Goal: Task Accomplishment & Management: Manage account settings

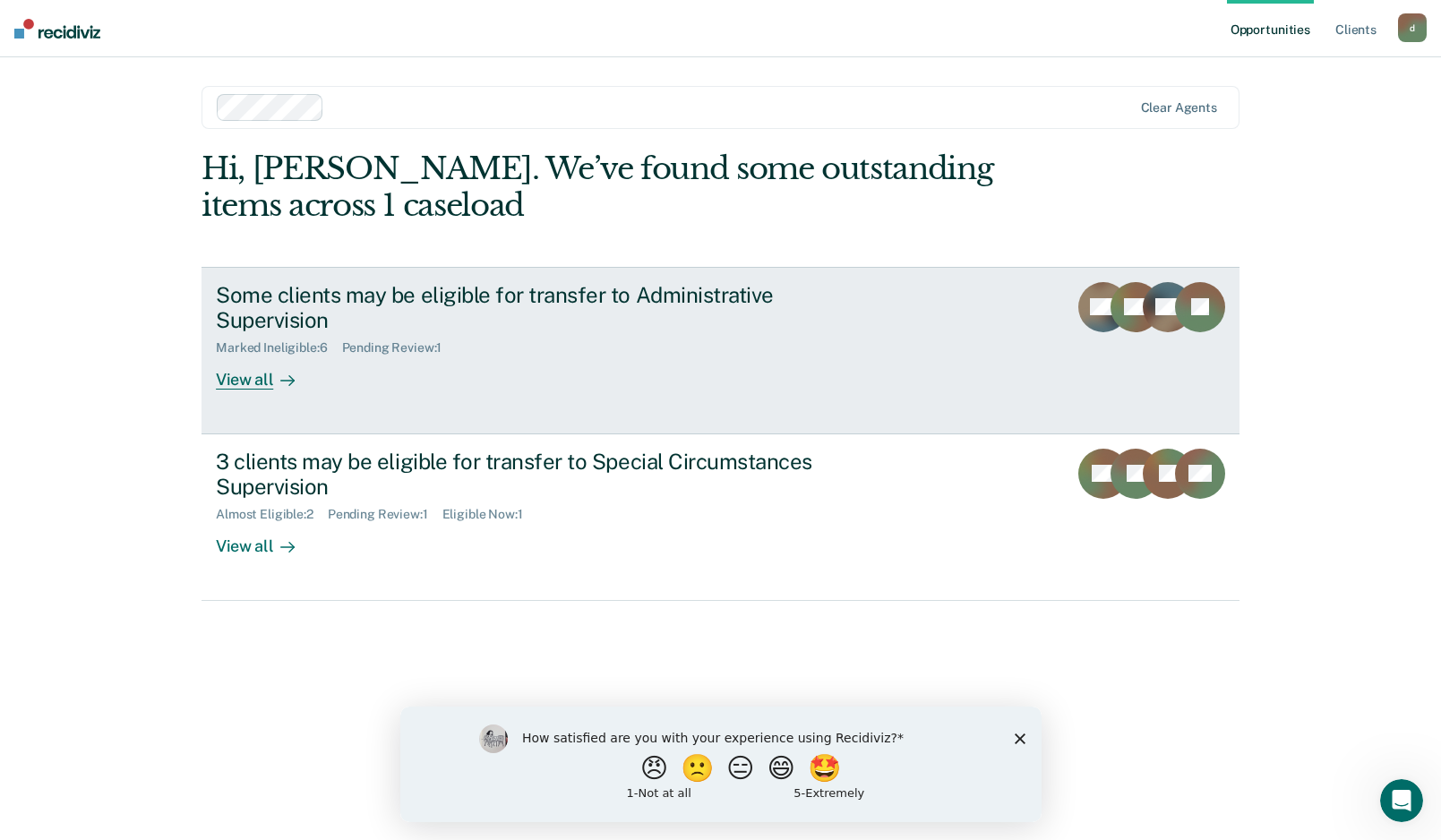
click at [252, 377] on div "View all" at bounding box center [266, 373] width 100 height 35
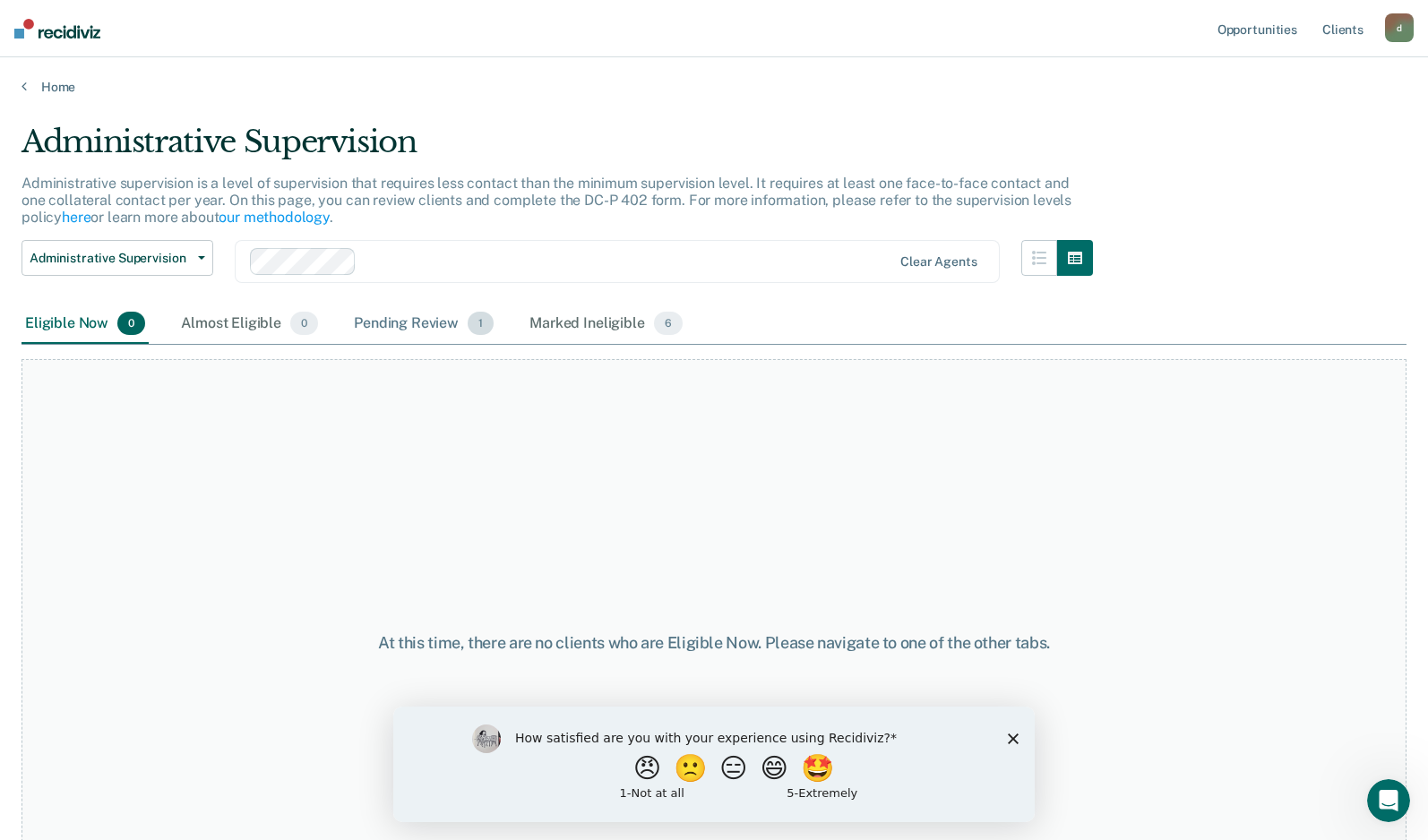
click at [428, 314] on div "Pending Review 1" at bounding box center [424, 324] width 147 height 39
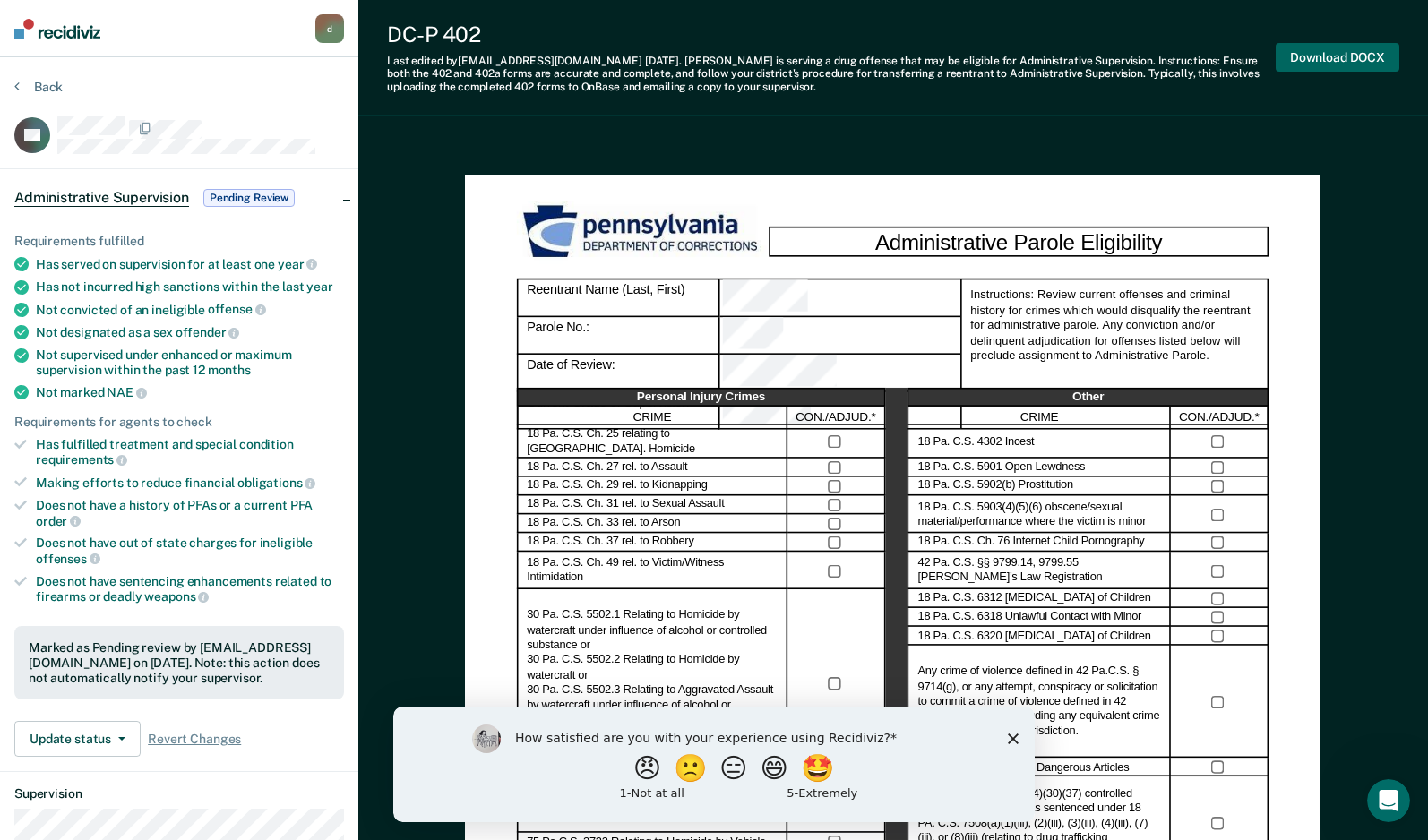
click at [1324, 50] on button "Download DOCX" at bounding box center [1337, 57] width 123 height 30
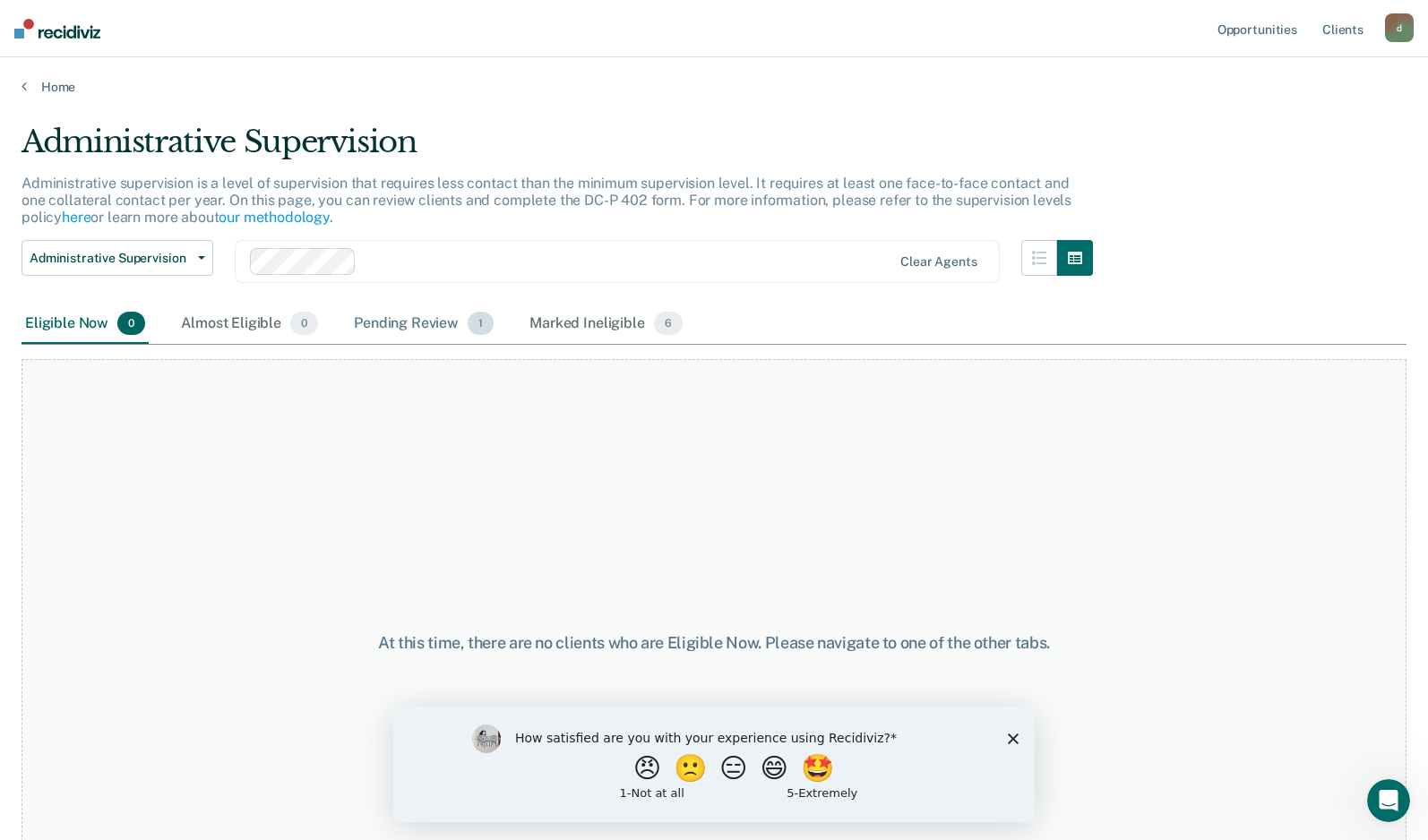
click at [451, 324] on div "Pending Review 1" at bounding box center [424, 324] width 147 height 39
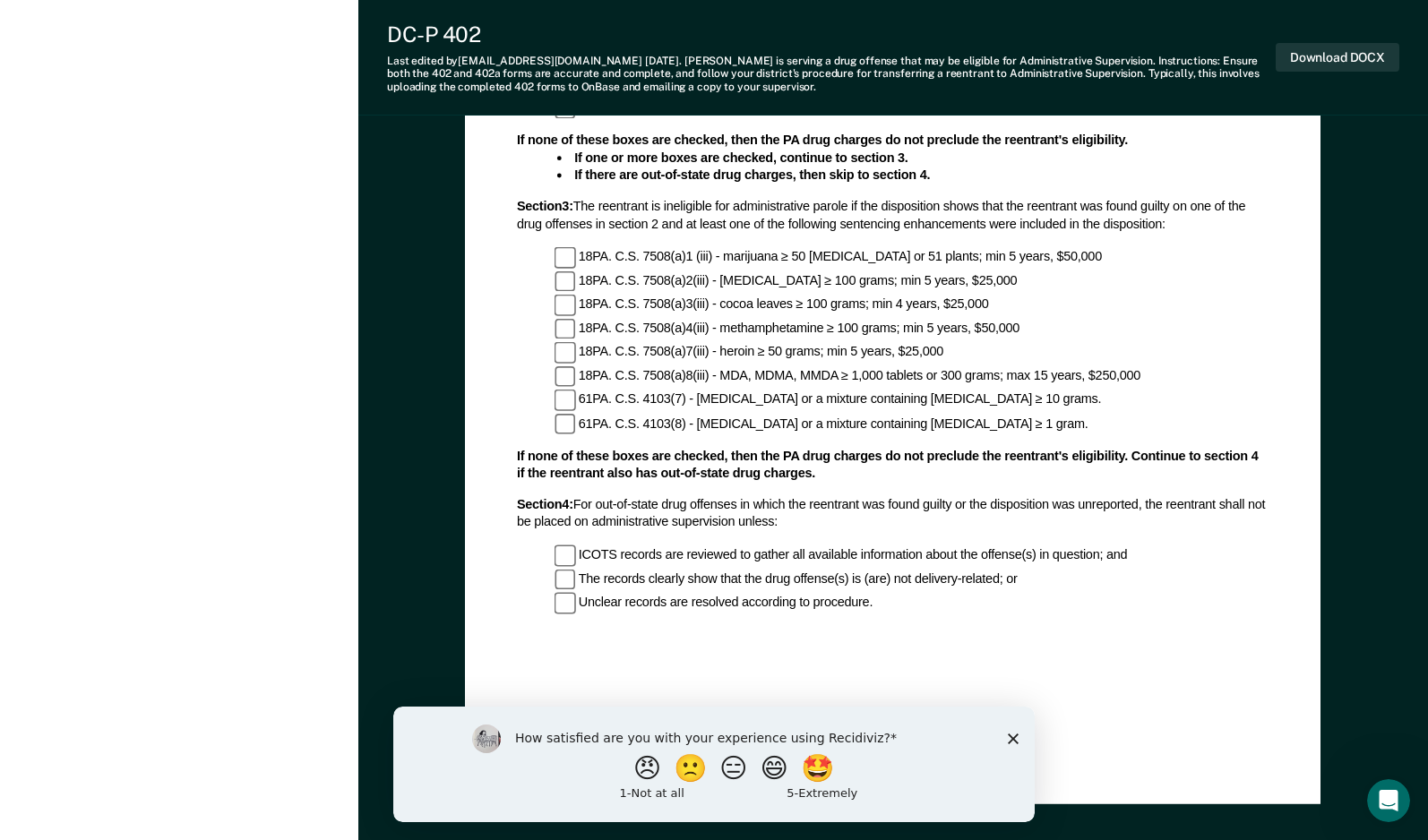
scroll to position [1739, 0]
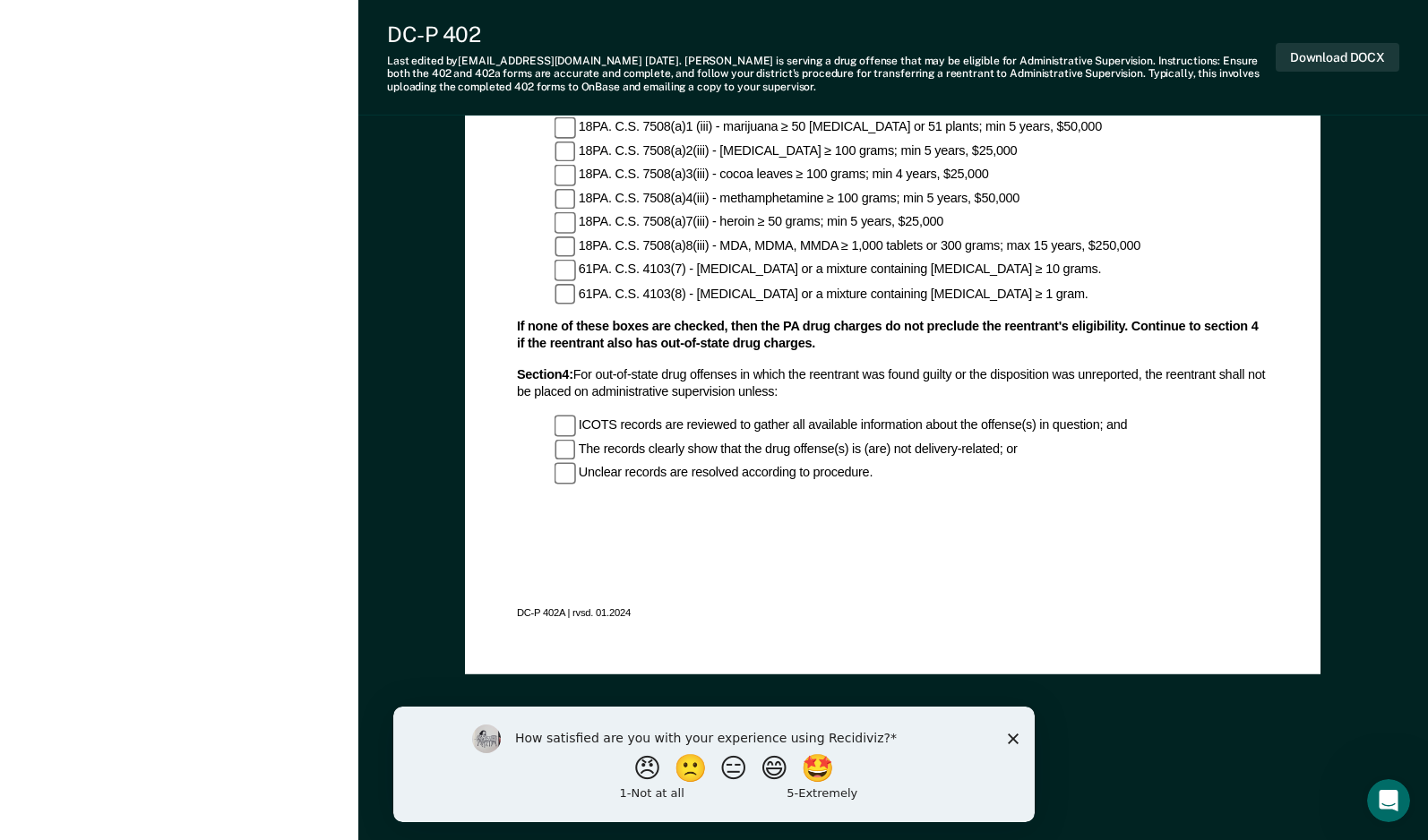
click at [1008, 736] on icon "Close survey" at bounding box center [1013, 738] width 11 height 11
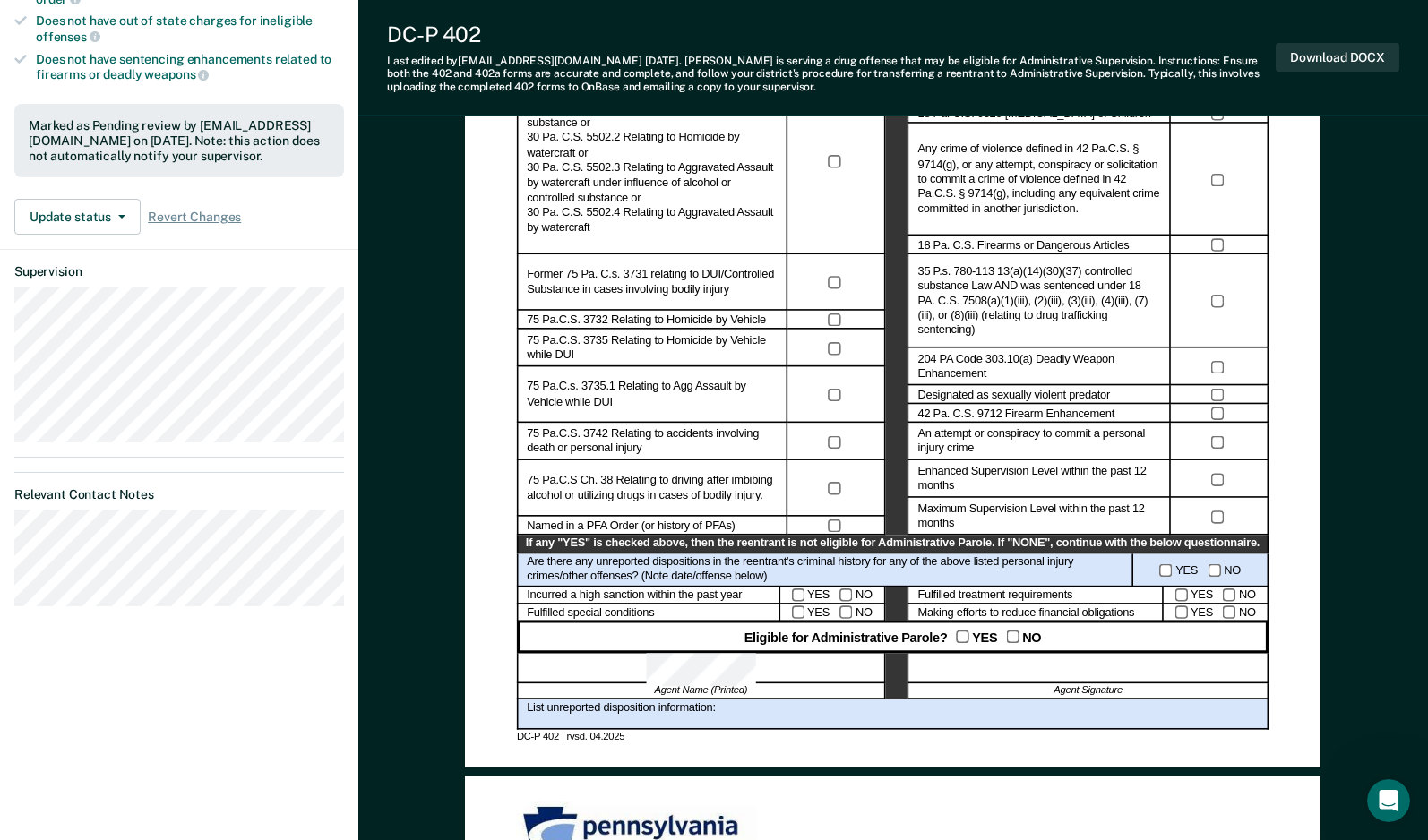
scroll to position [537, 0]
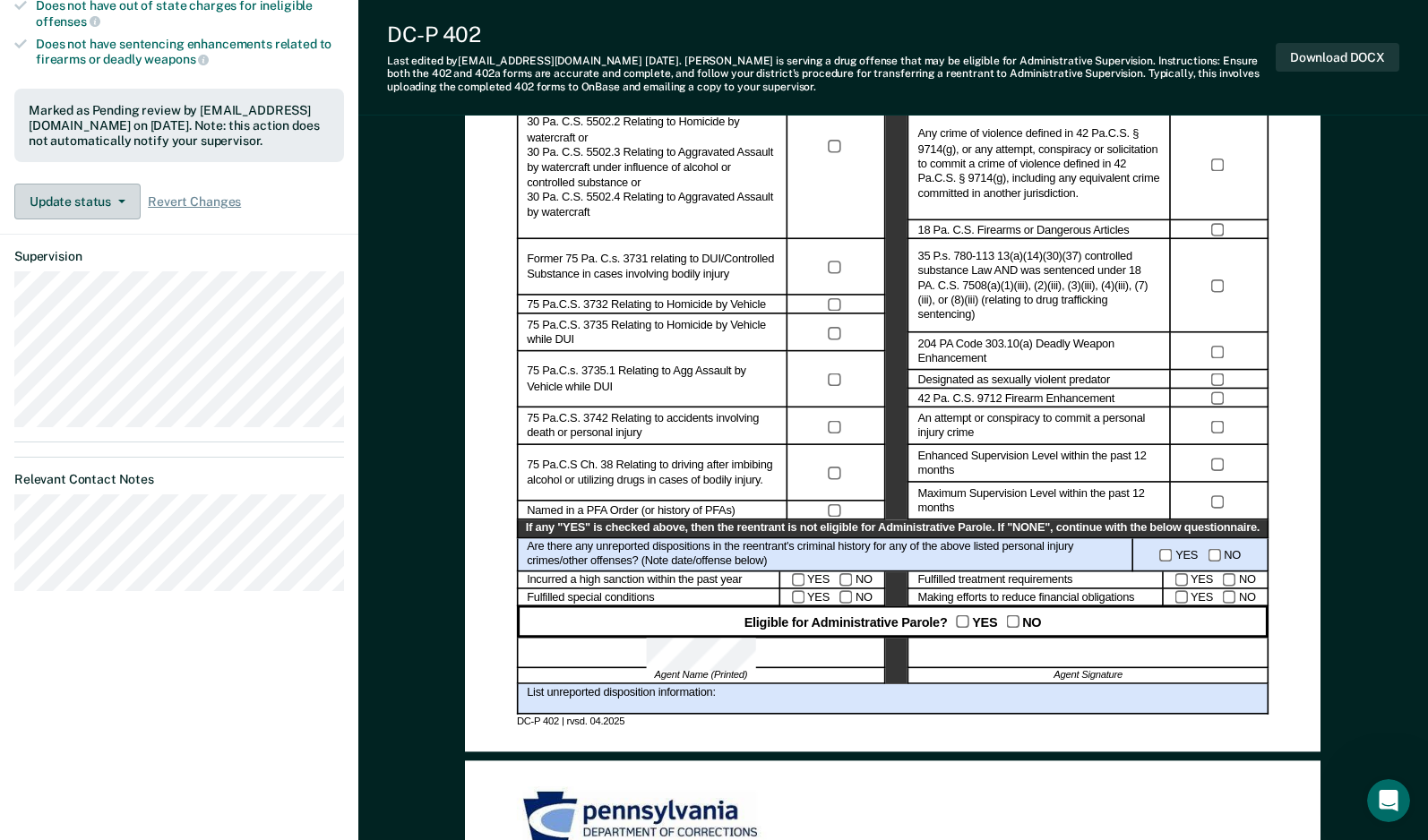
click at [132, 203] on button "Update status" at bounding box center [77, 201] width 126 height 35
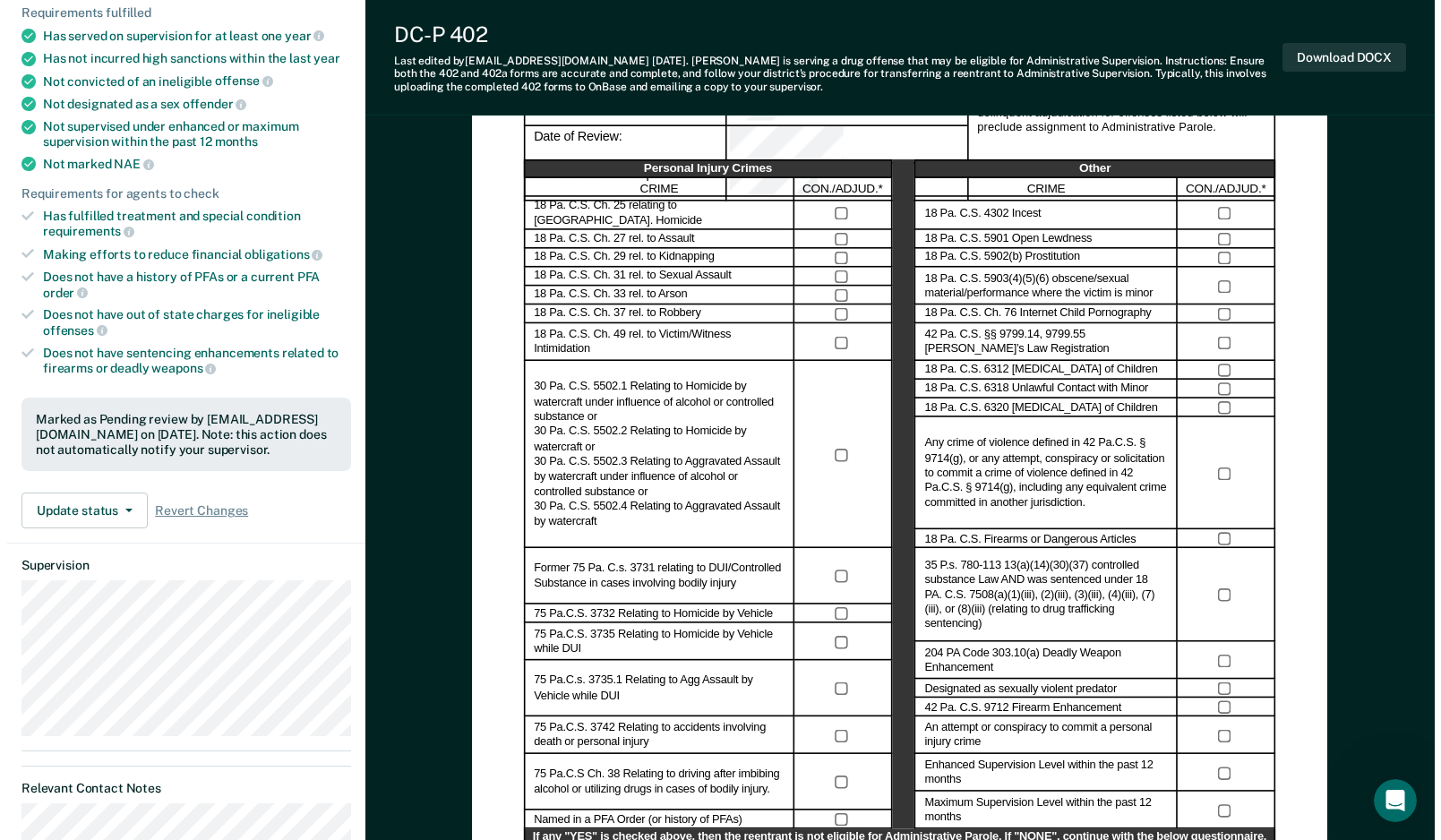
scroll to position [0, 0]
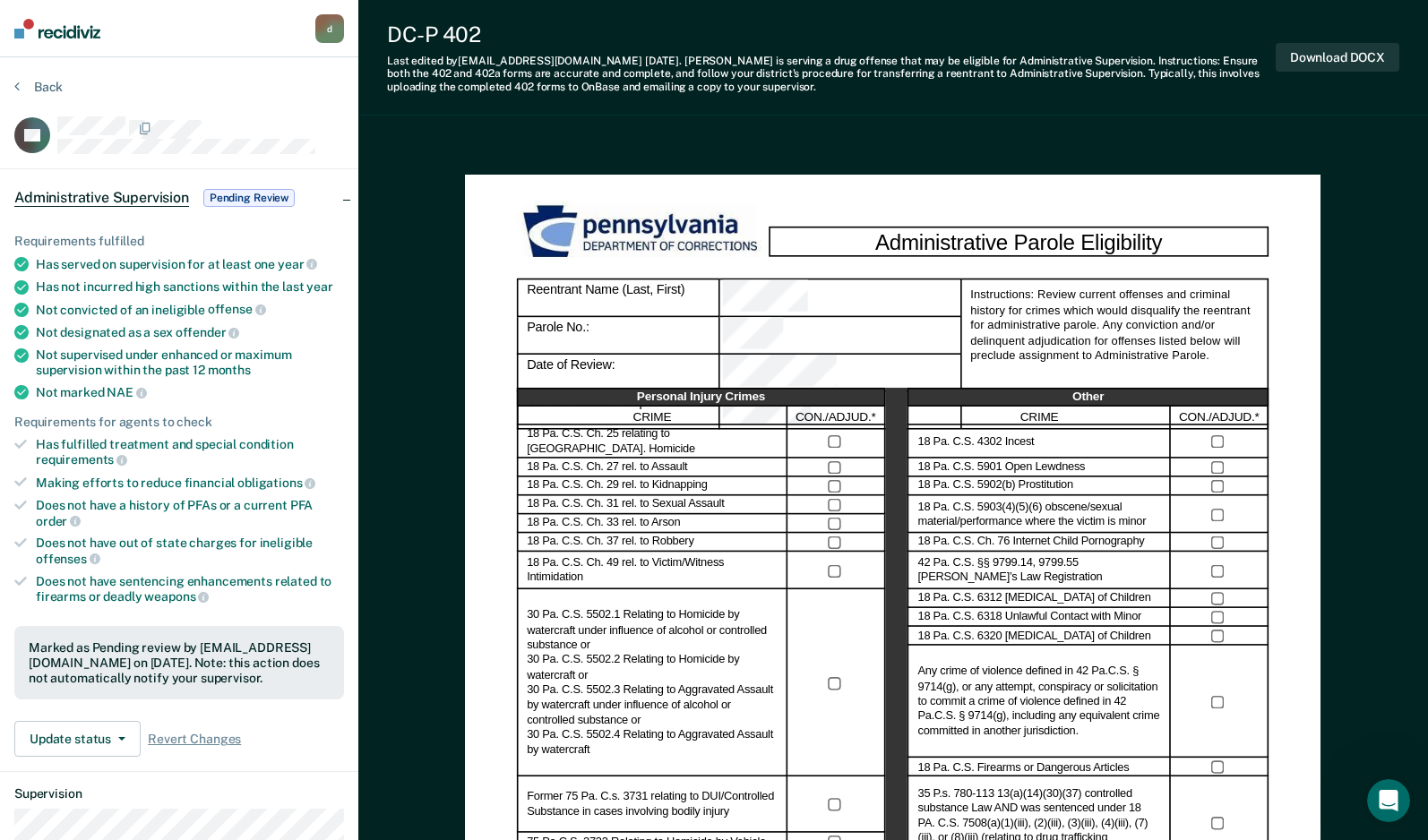
click at [252, 194] on span "Pending Review" at bounding box center [249, 198] width 92 height 18
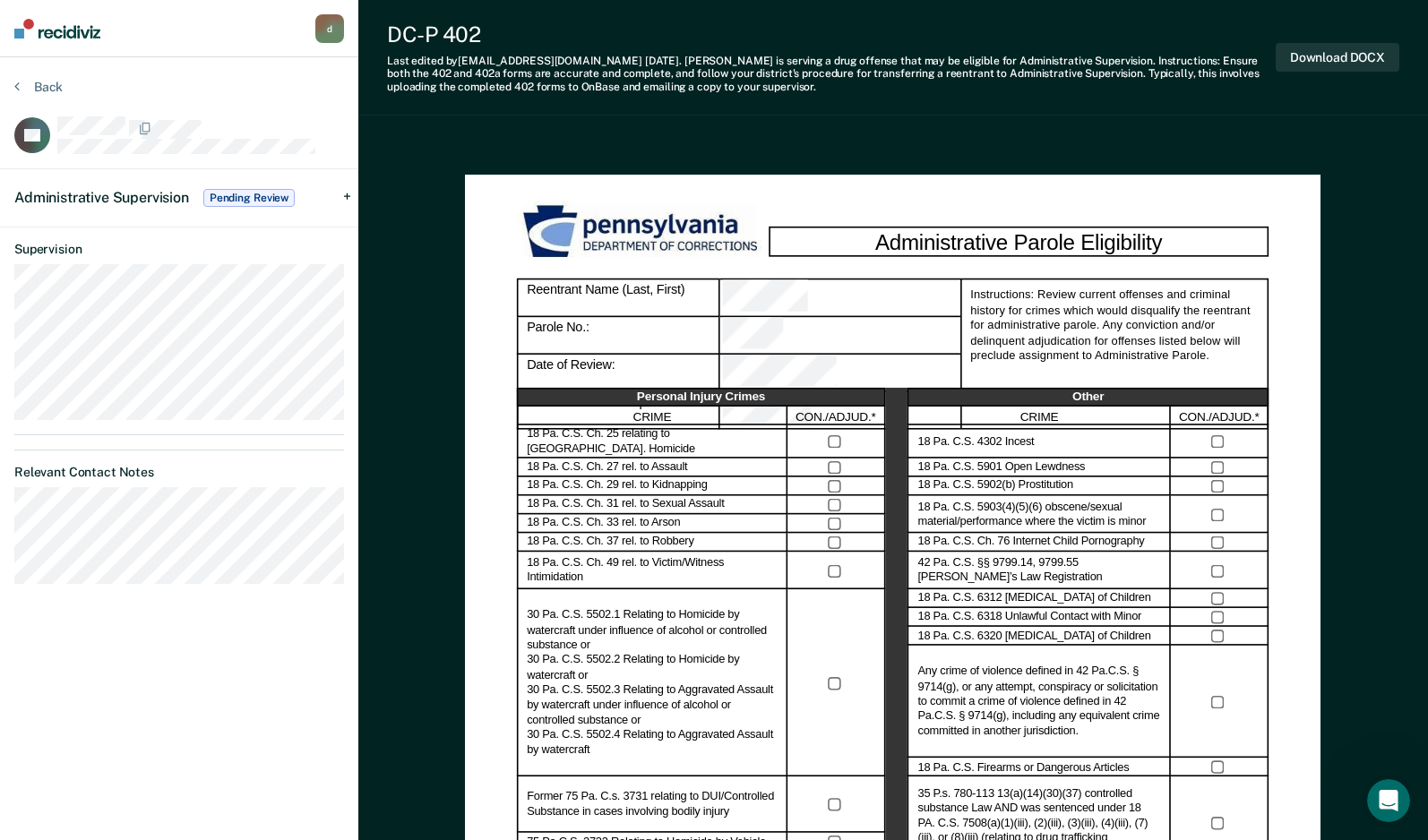
click at [252, 194] on span "Pending Review" at bounding box center [249, 198] width 92 height 18
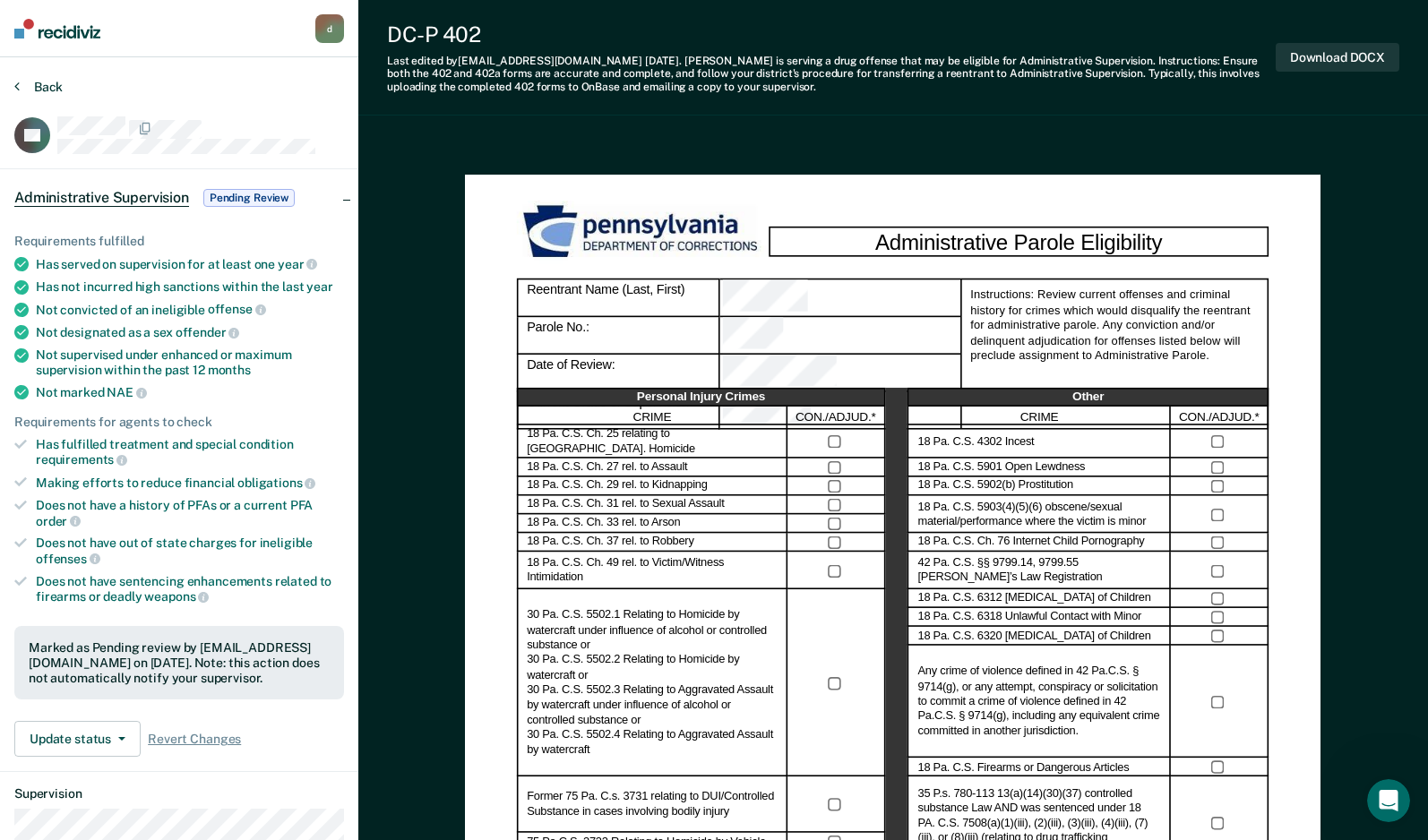
click at [26, 81] on button "Back" at bounding box center [38, 86] width 49 height 16
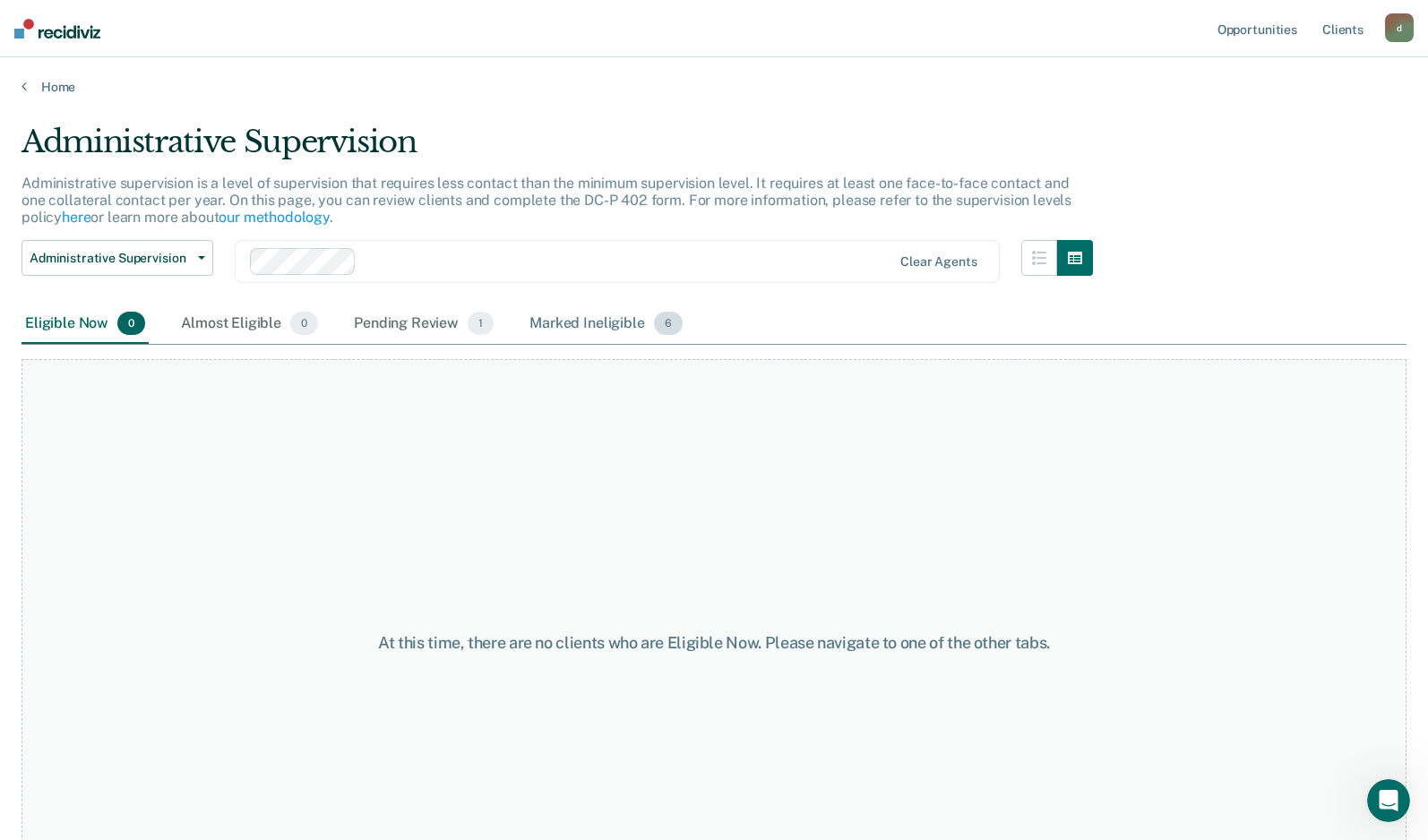
click at [566, 319] on div "Marked Ineligible 6" at bounding box center [606, 324] width 161 height 39
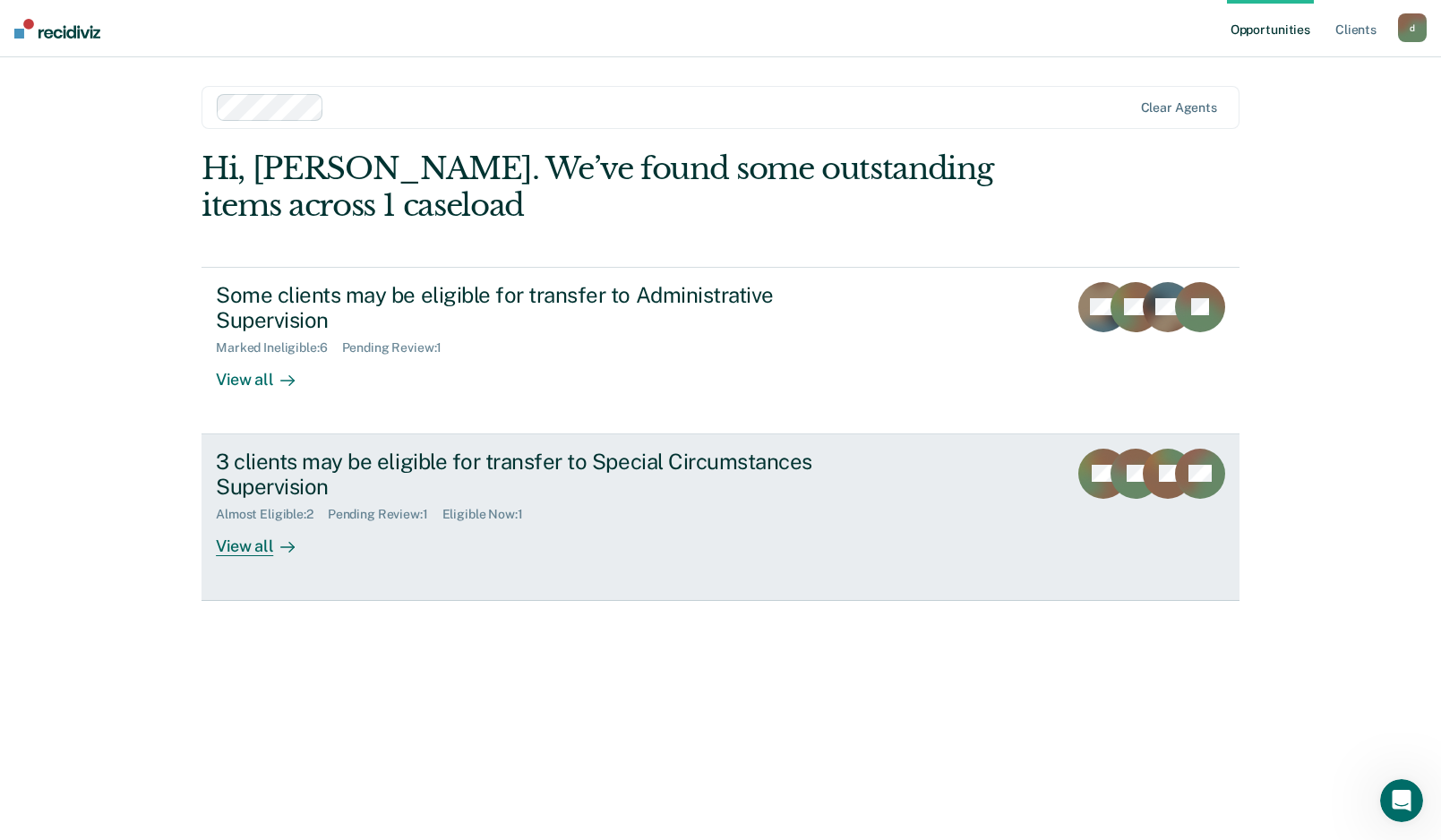
click at [250, 543] on div "View all" at bounding box center [266, 540] width 100 height 35
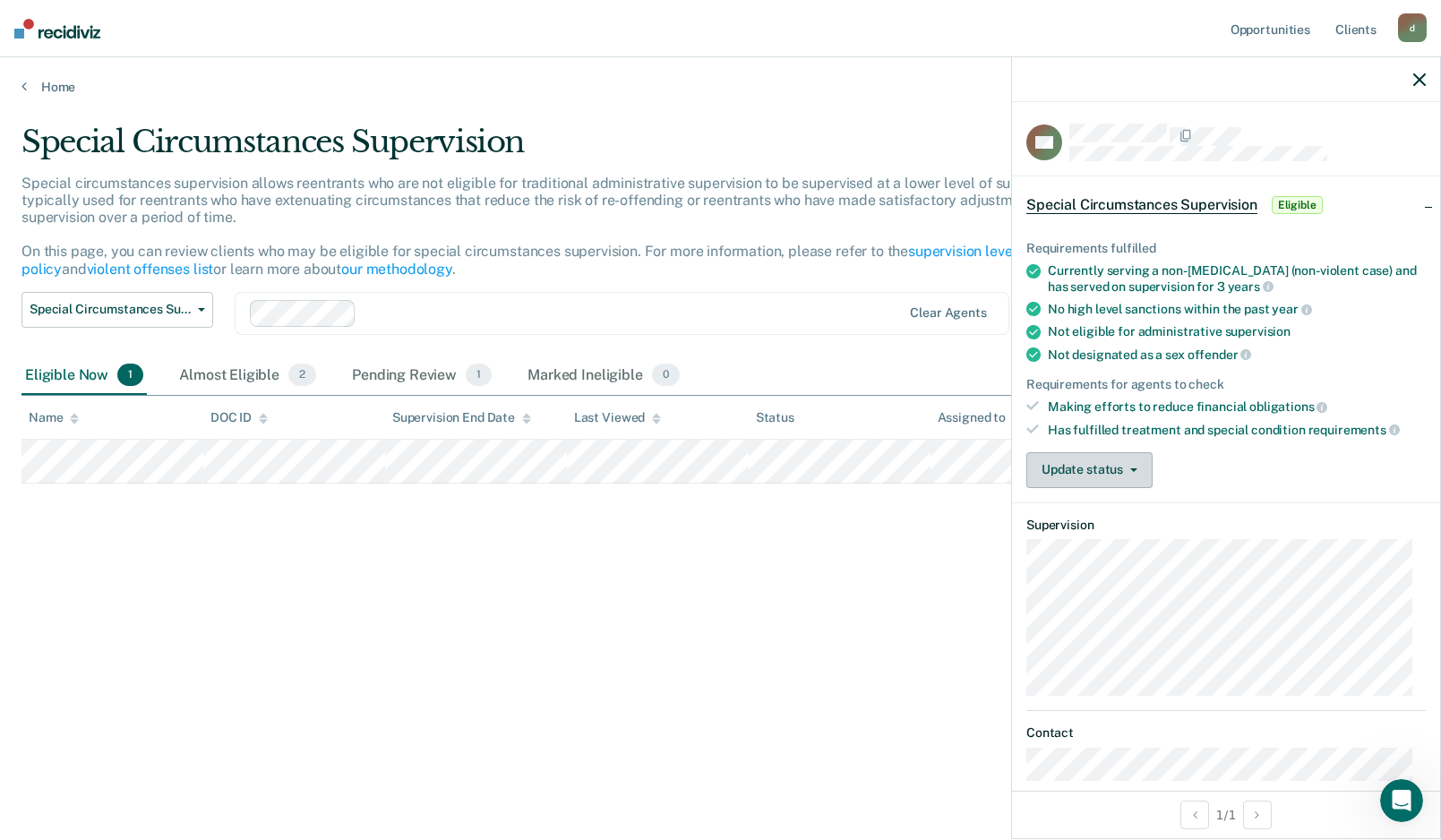
click at [1135, 465] on button "Update status" at bounding box center [1089, 469] width 126 height 35
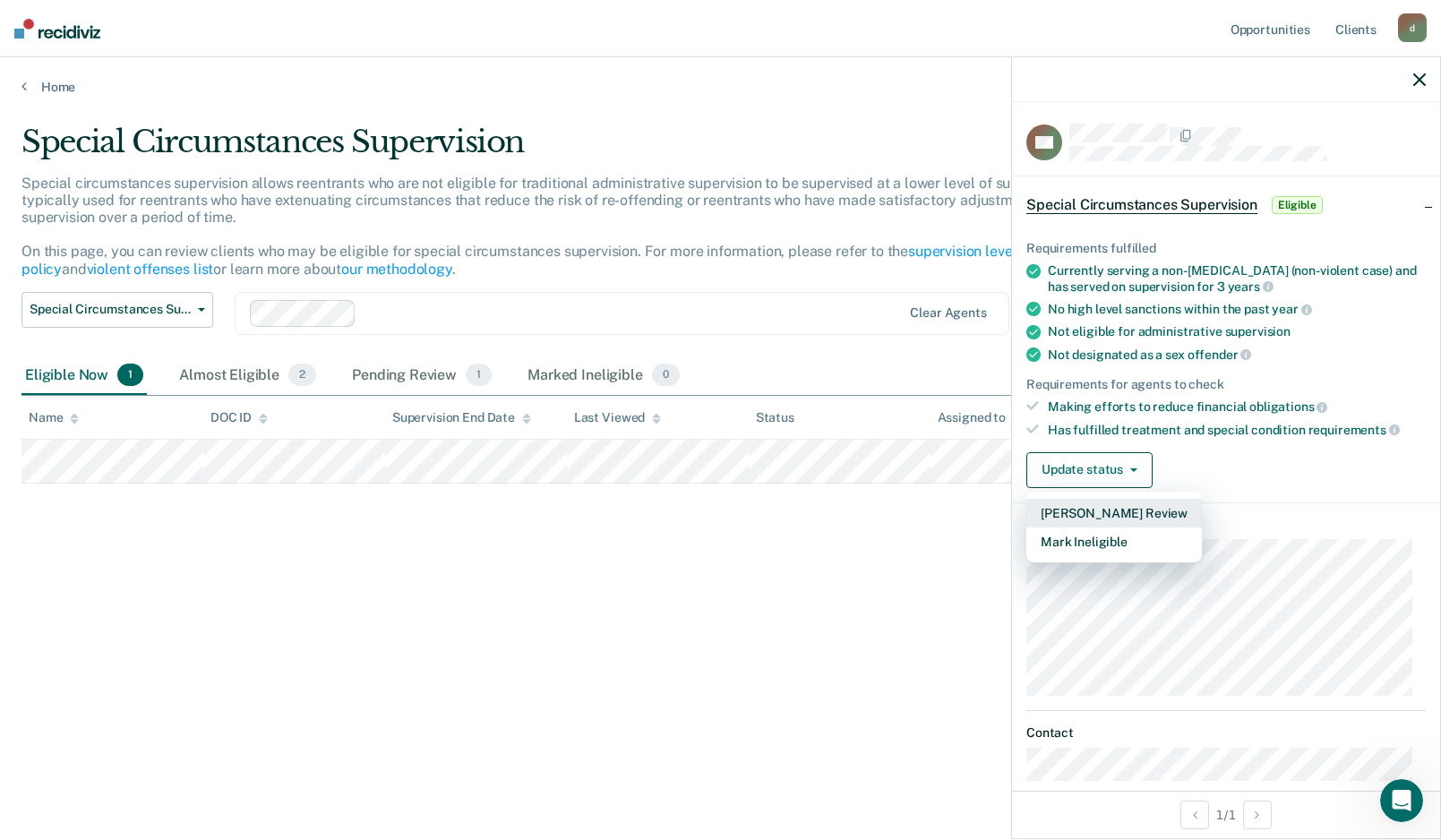
click at [1095, 507] on button "[PERSON_NAME] Review" at bounding box center [1114, 513] width 176 height 29
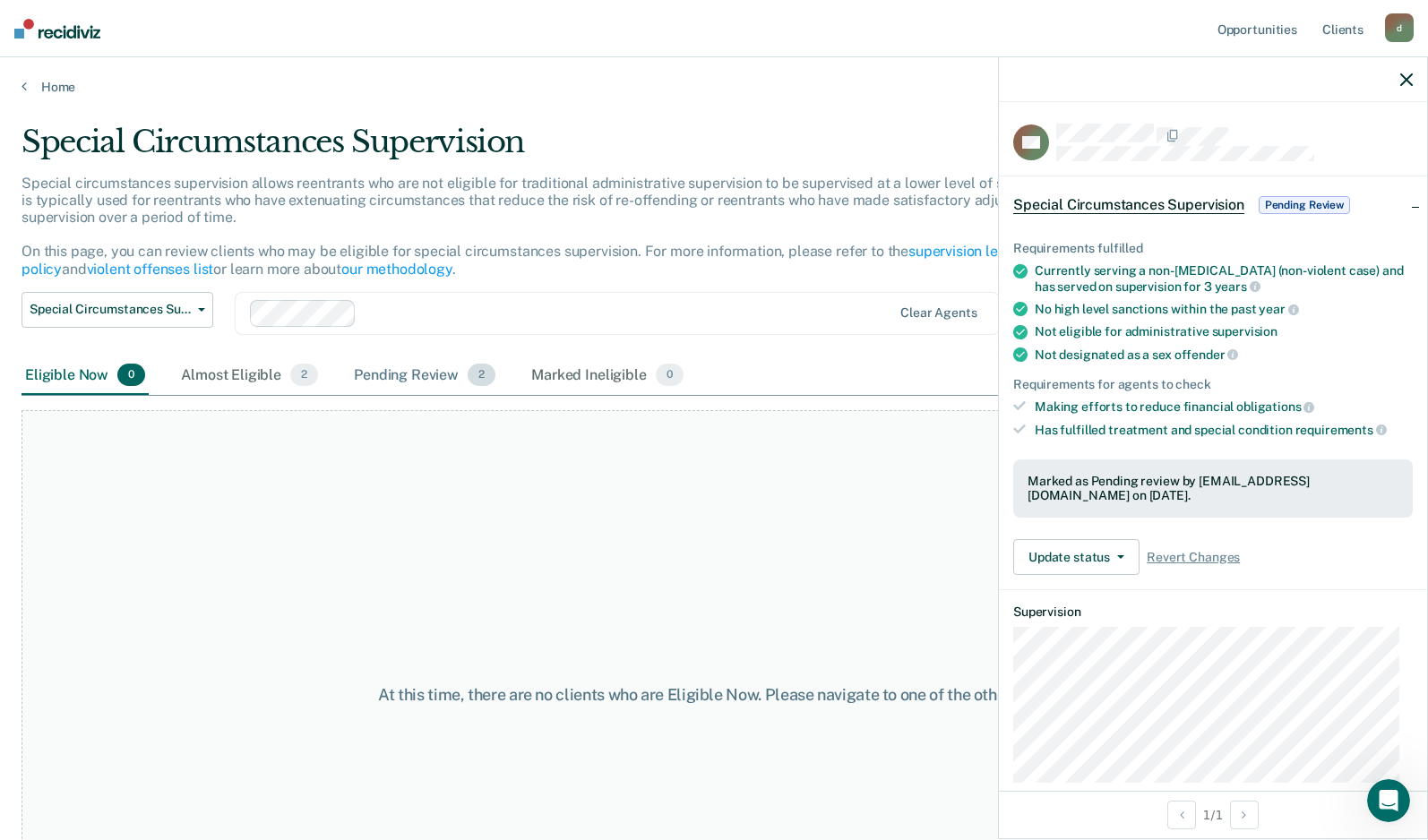
click at [394, 372] on div "Pending Review 2" at bounding box center [425, 376] width 149 height 39
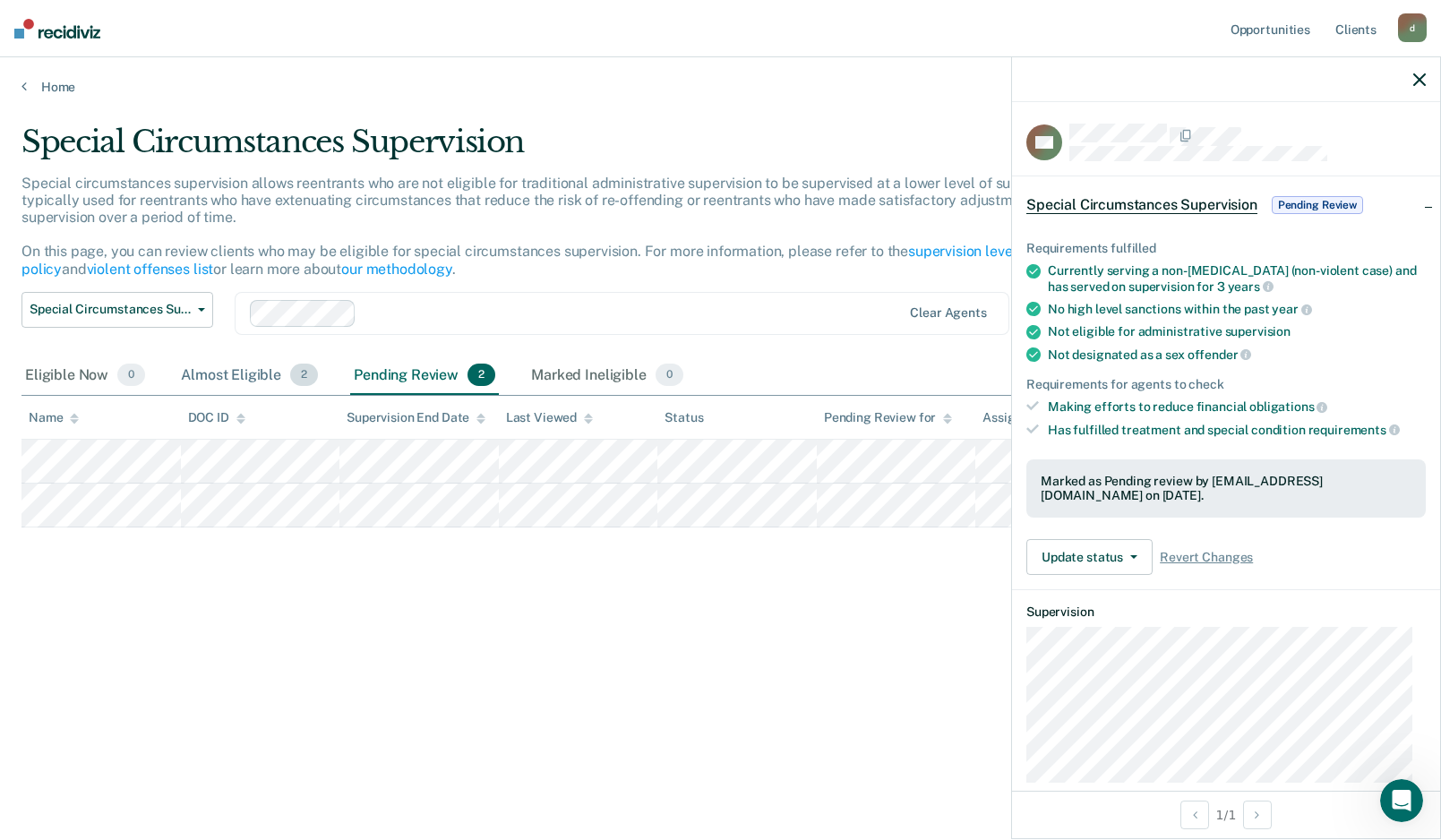
click at [229, 378] on div "Almost Eligible 2" at bounding box center [249, 376] width 144 height 39
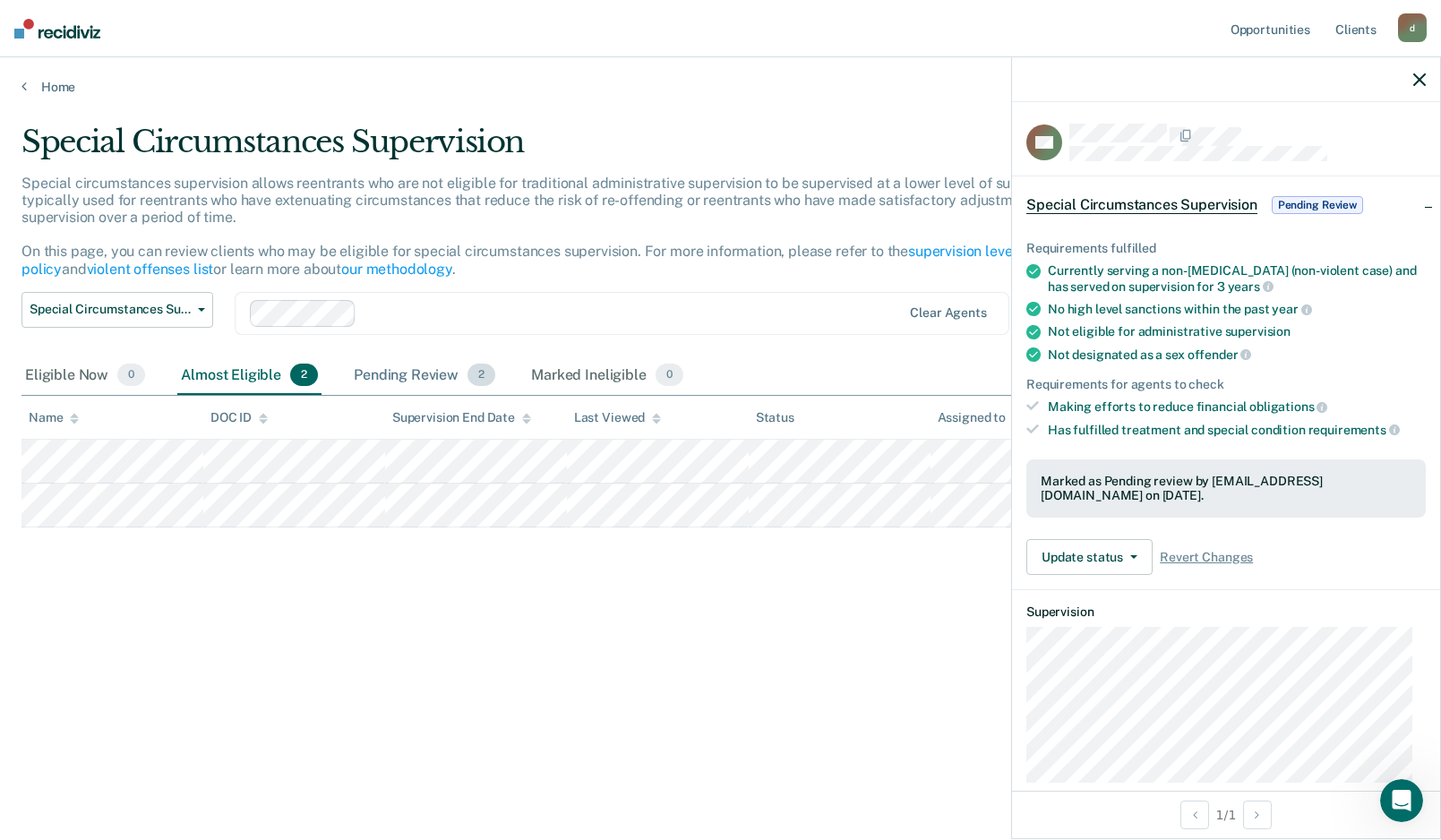
click at [414, 386] on div "Pending Review 2" at bounding box center [425, 376] width 149 height 39
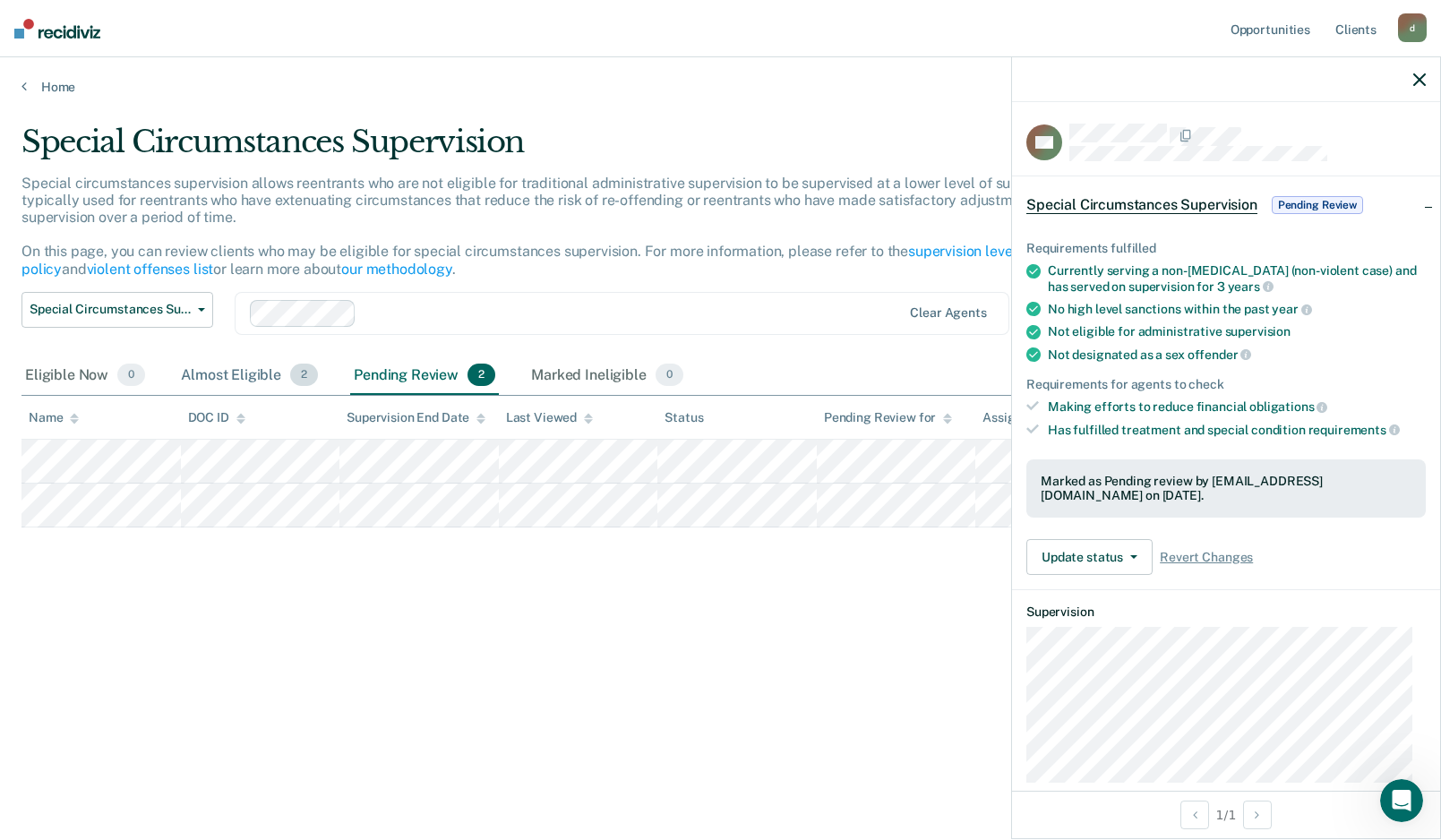
click at [217, 377] on div "Almost Eligible 2" at bounding box center [249, 376] width 144 height 39
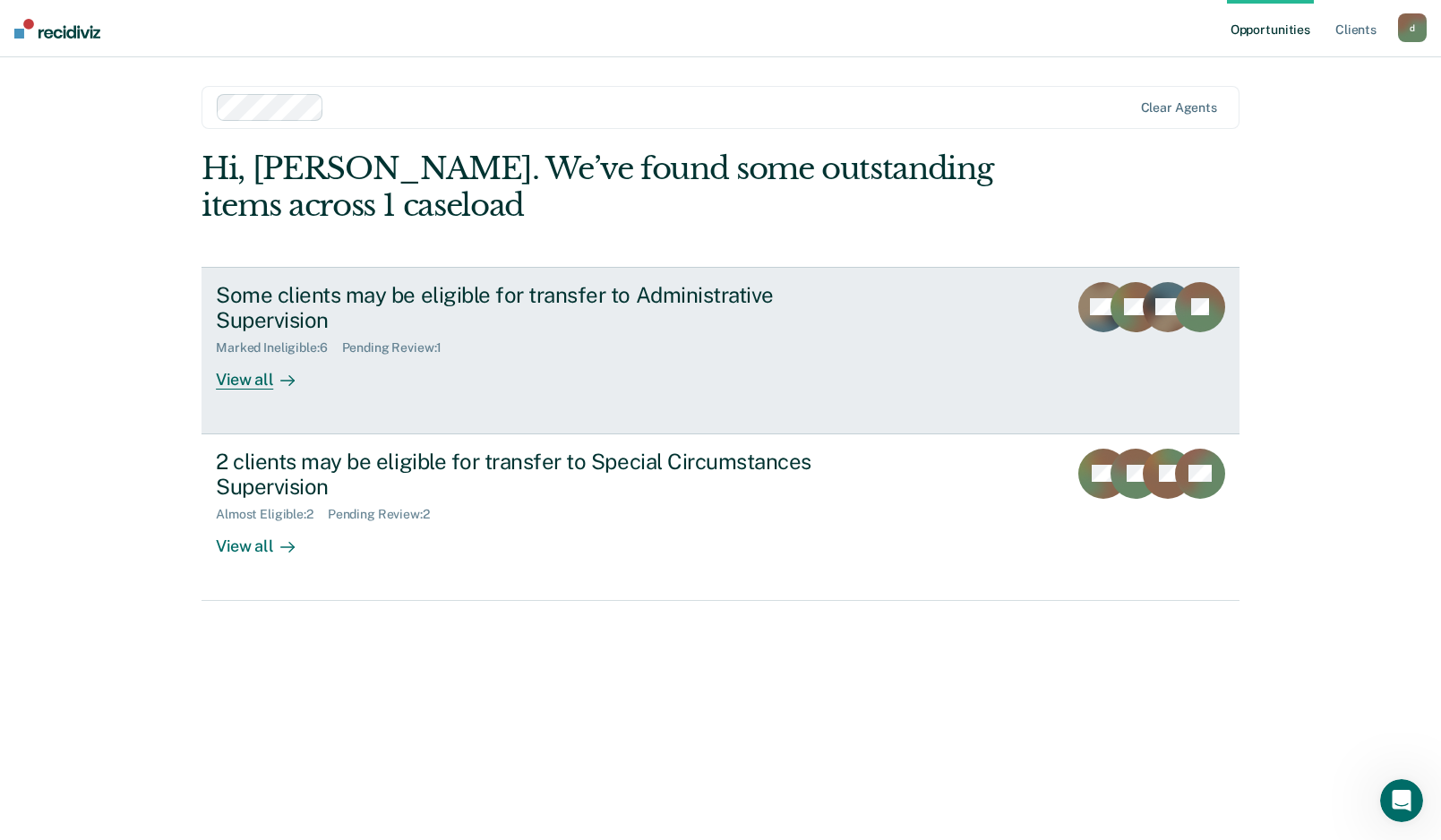
click at [238, 379] on div "View all" at bounding box center [266, 373] width 100 height 35
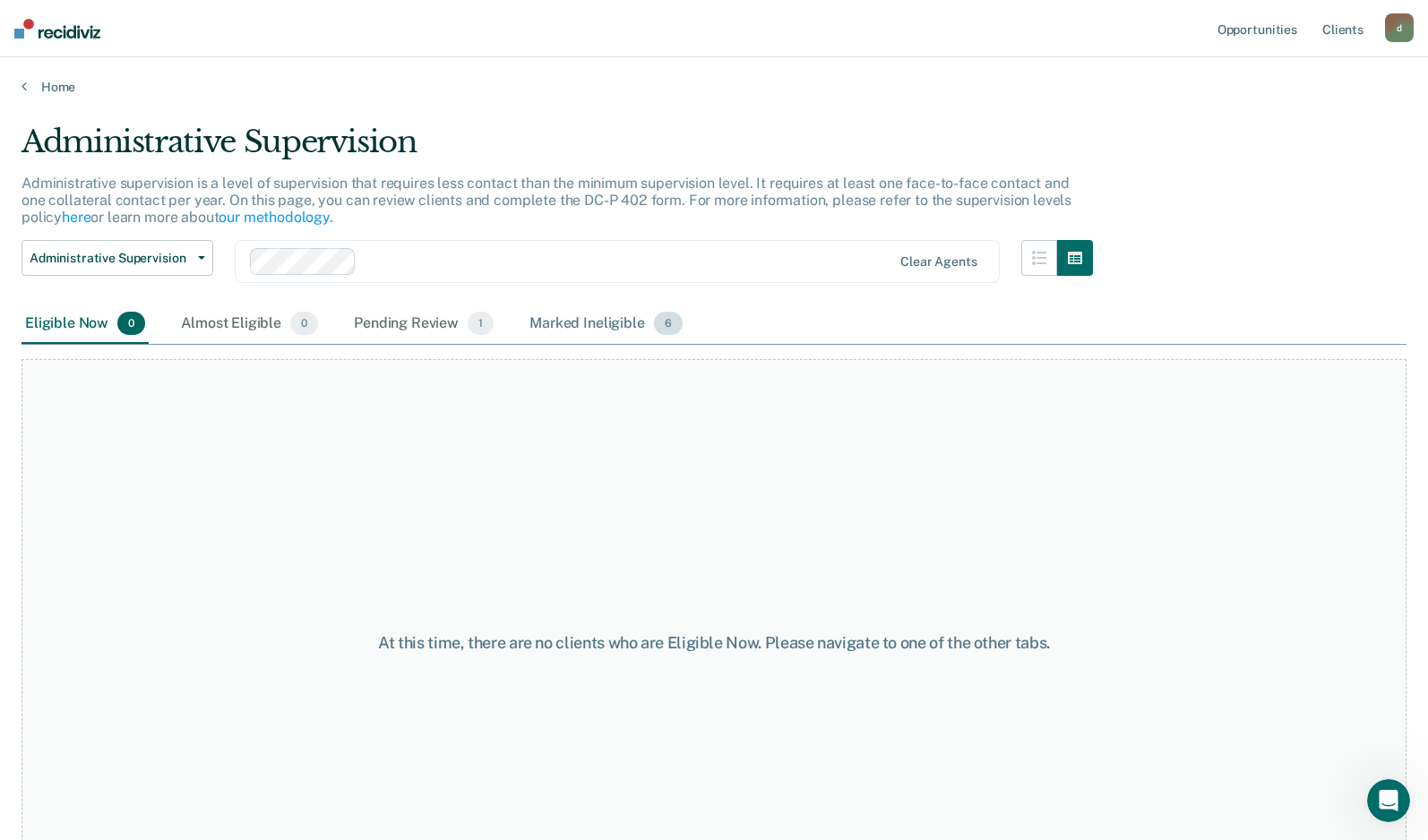
click at [582, 329] on div "Marked Ineligible 6" at bounding box center [606, 324] width 161 height 39
